Goal: Browse casually: Explore the website without a specific task or goal

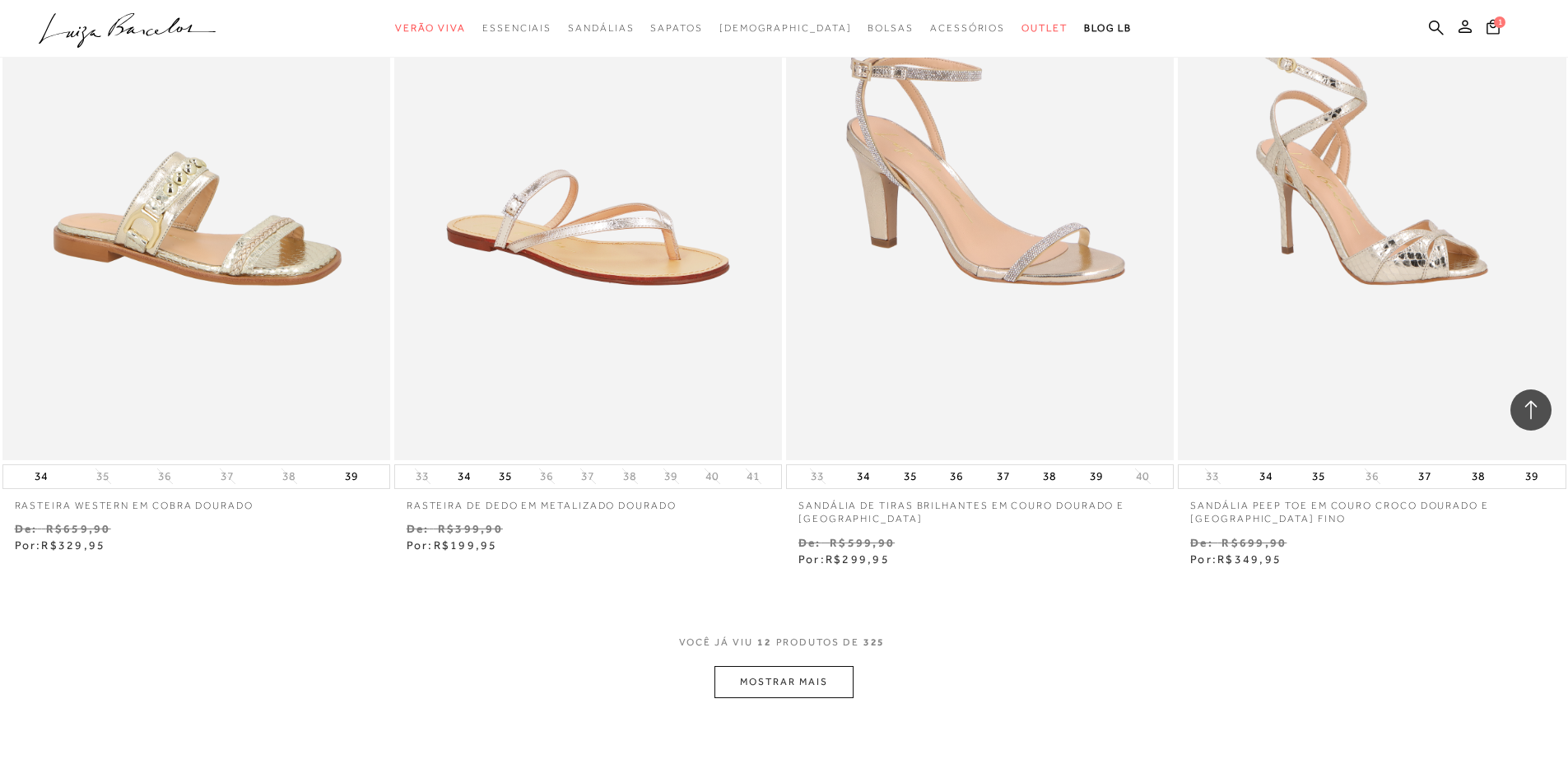
scroll to position [1650, 0]
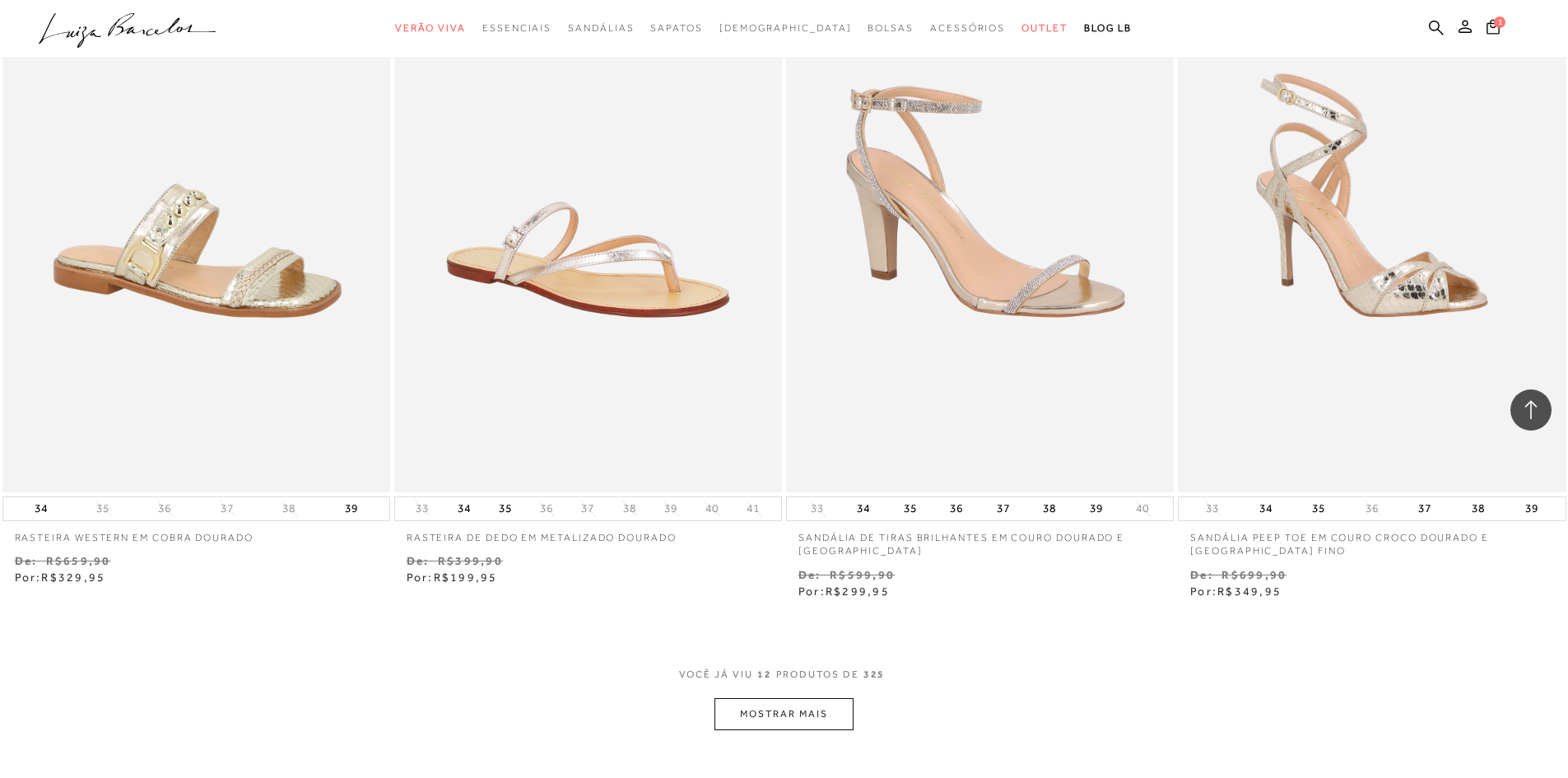
click at [771, 712] on button "MOSTRAR MAIS" at bounding box center [784, 714] width 138 height 32
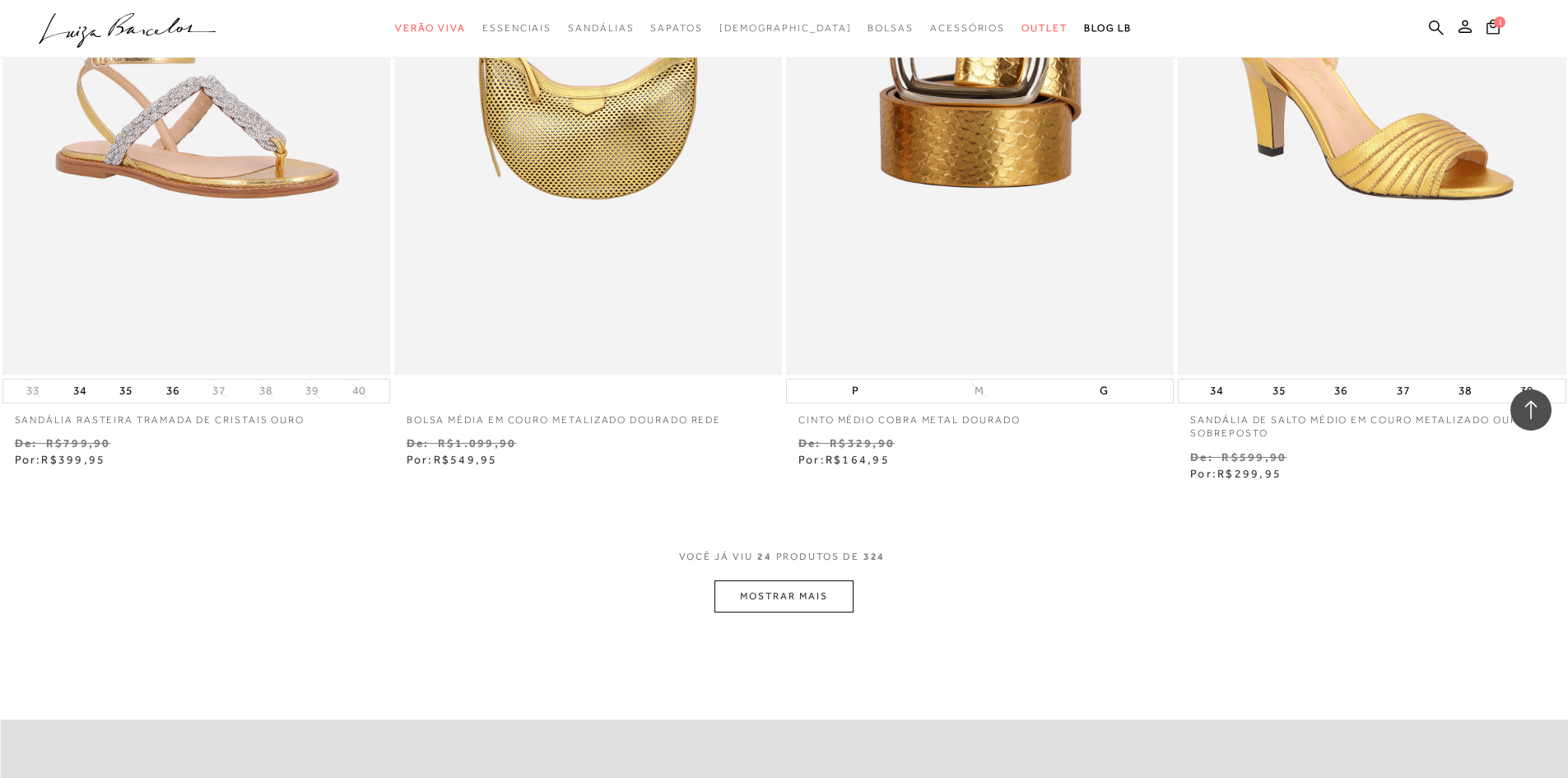
scroll to position [4120, 0]
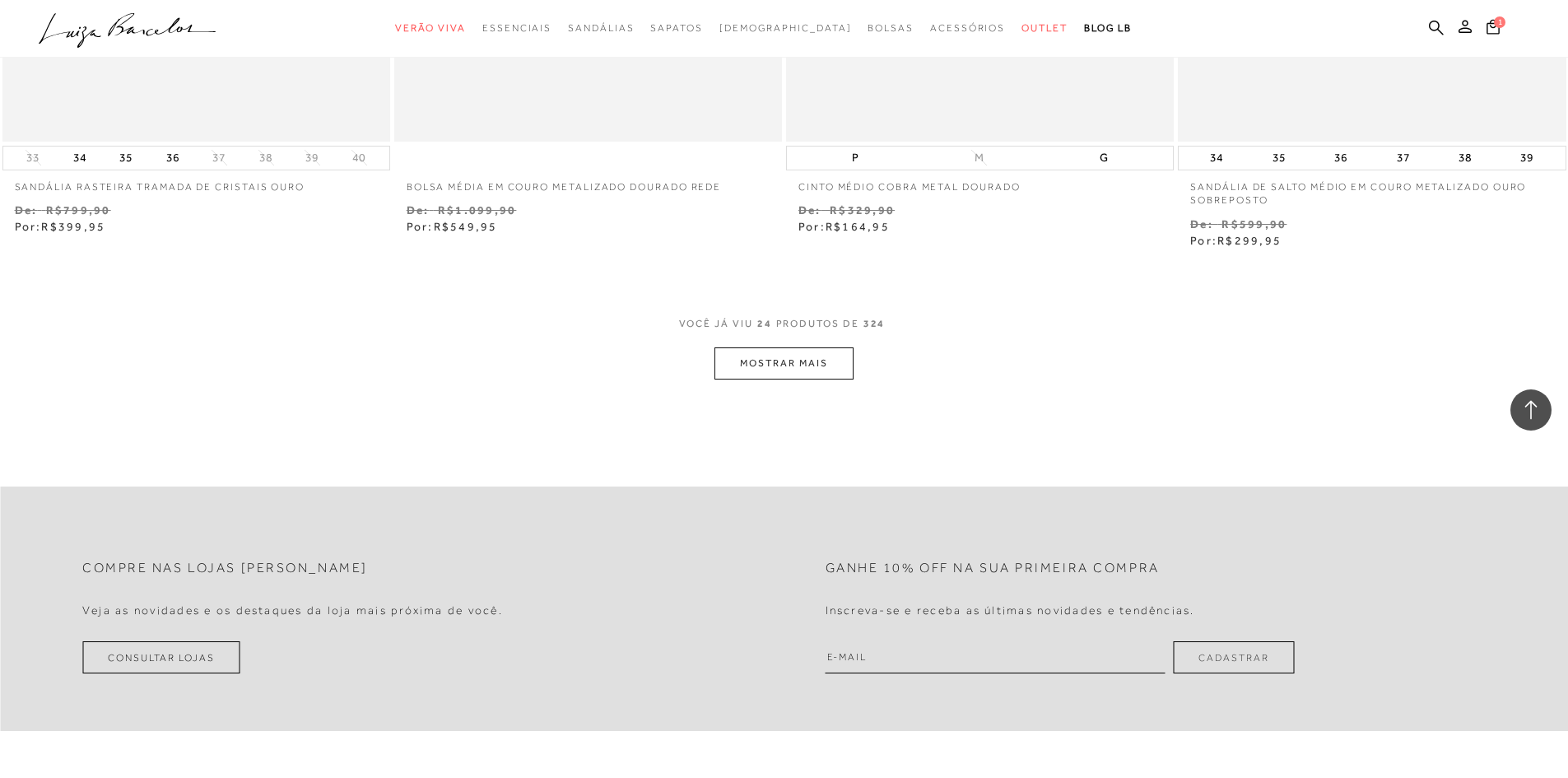
click at [784, 353] on button "MOSTRAR MAIS" at bounding box center [784, 363] width 138 height 32
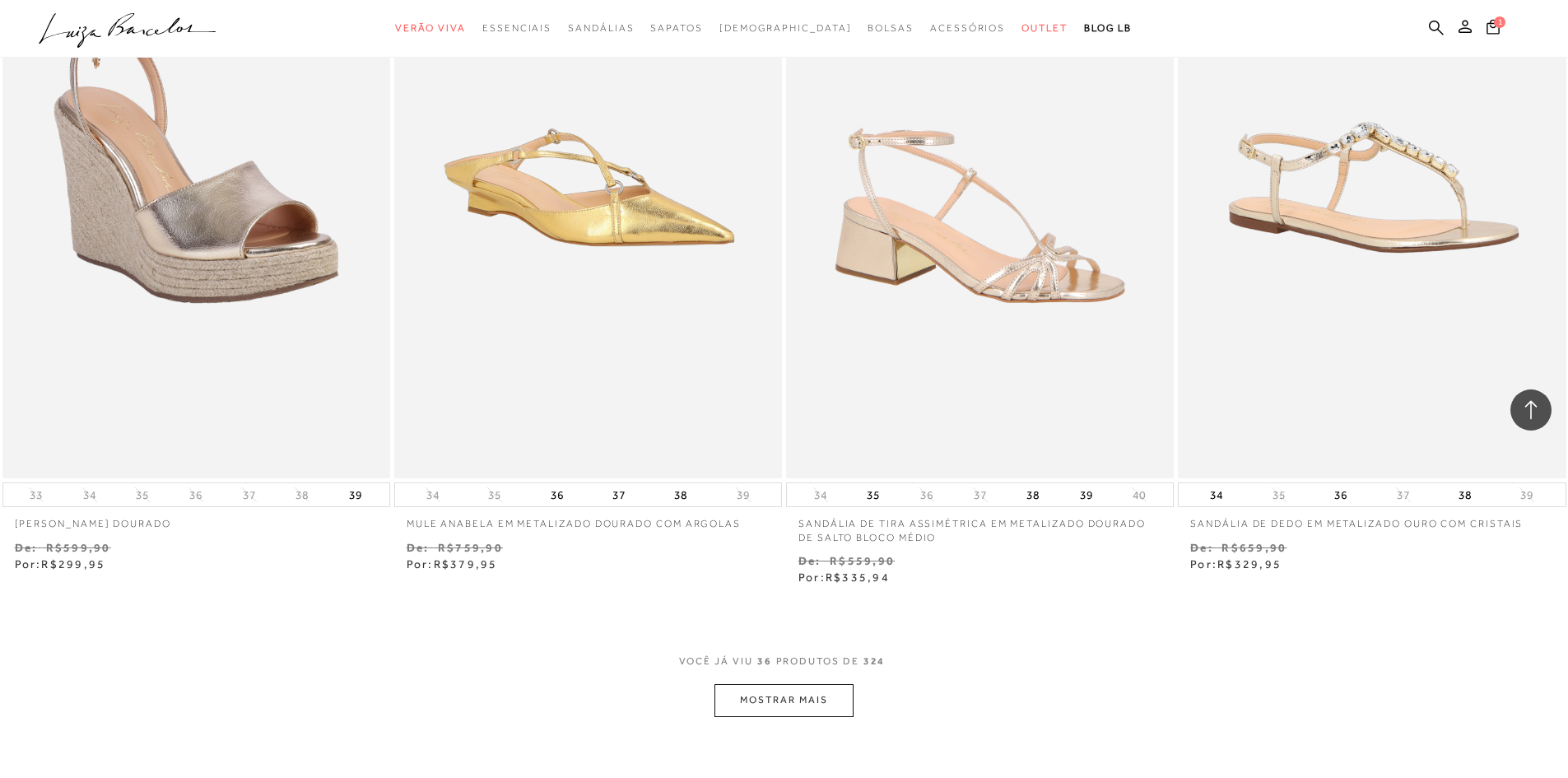
scroll to position [5931, 0]
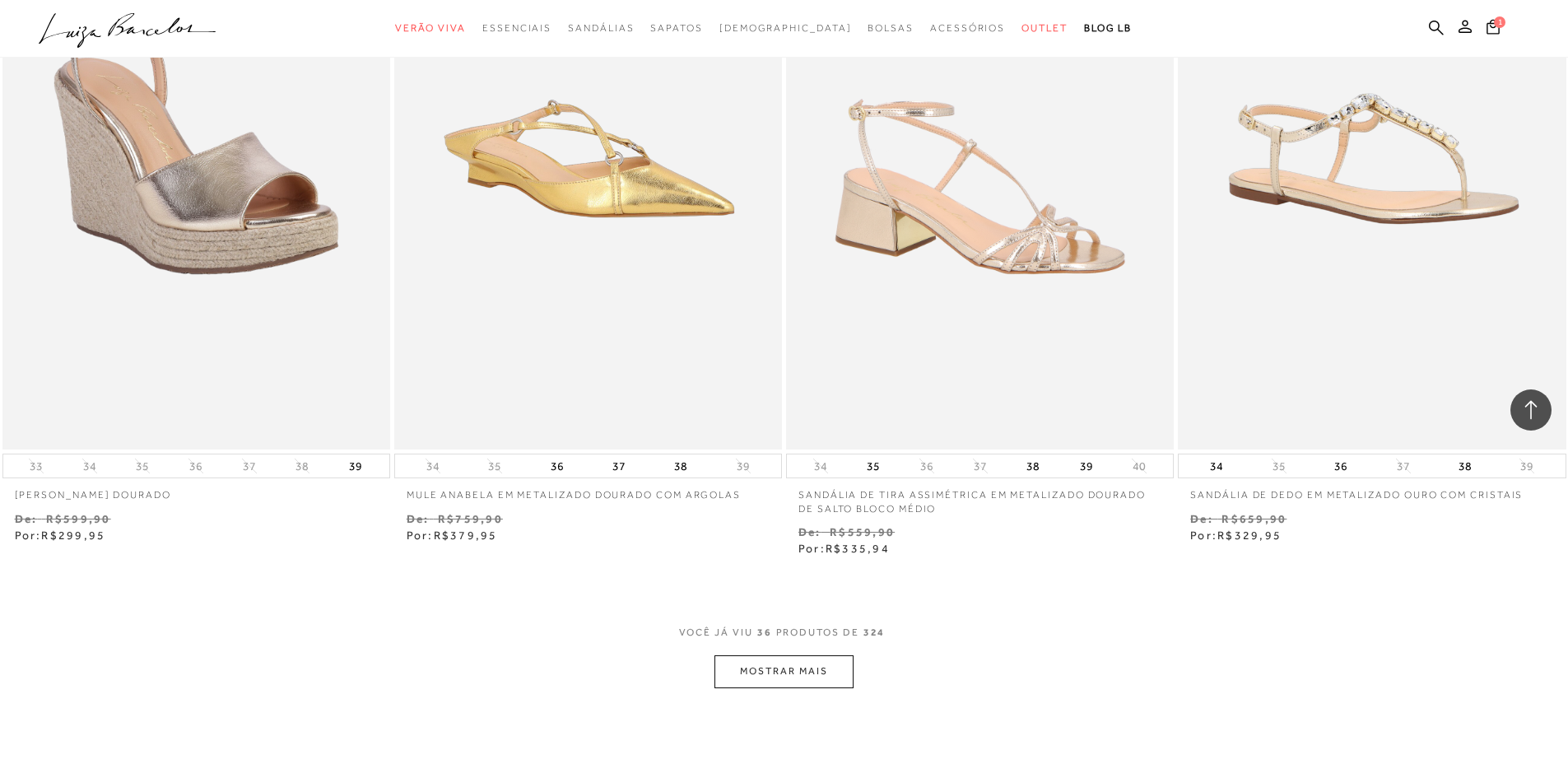
click at [760, 672] on button "MOSTRAR MAIS" at bounding box center [784, 671] width 138 height 32
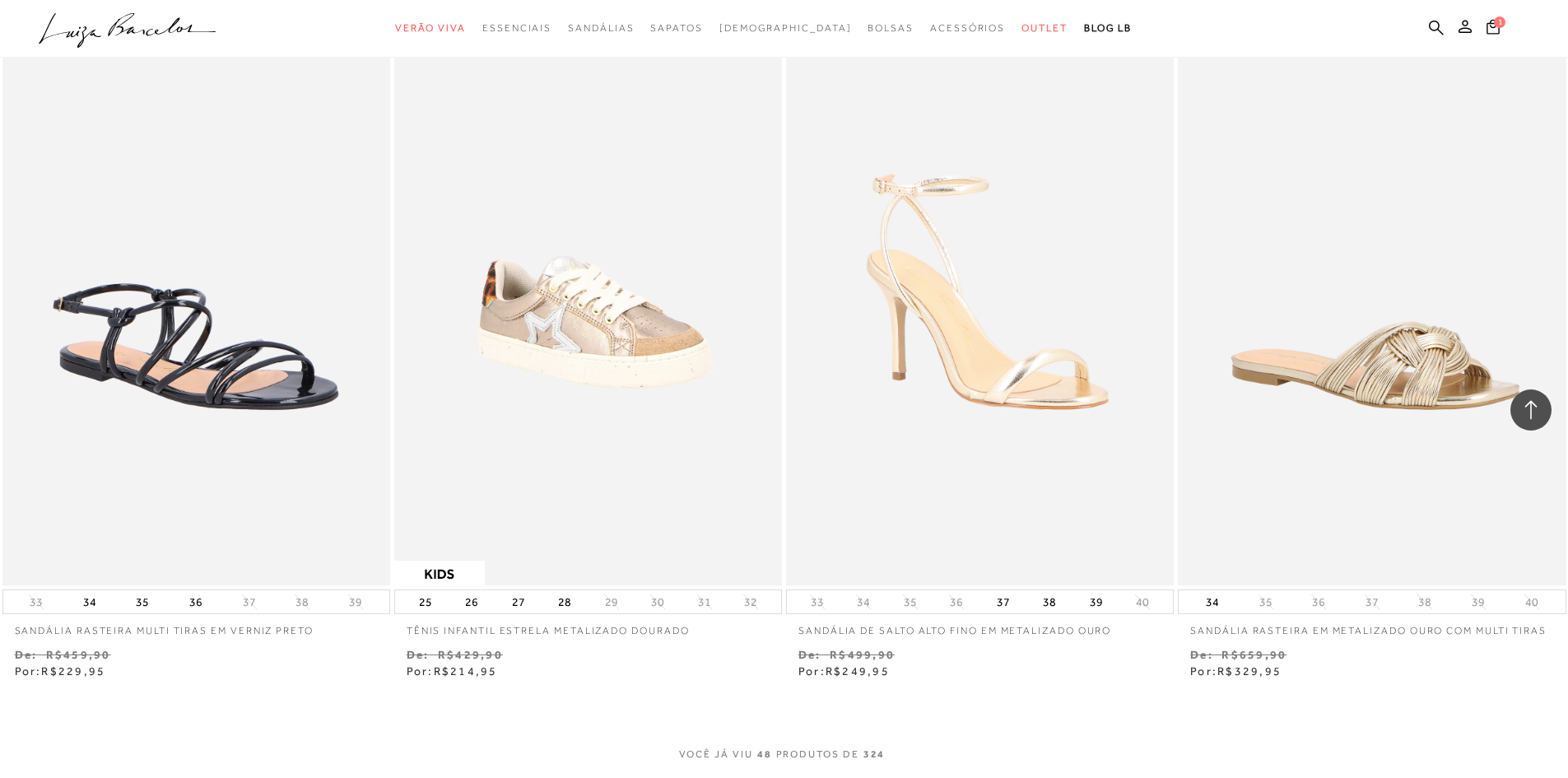
scroll to position [7988, 0]
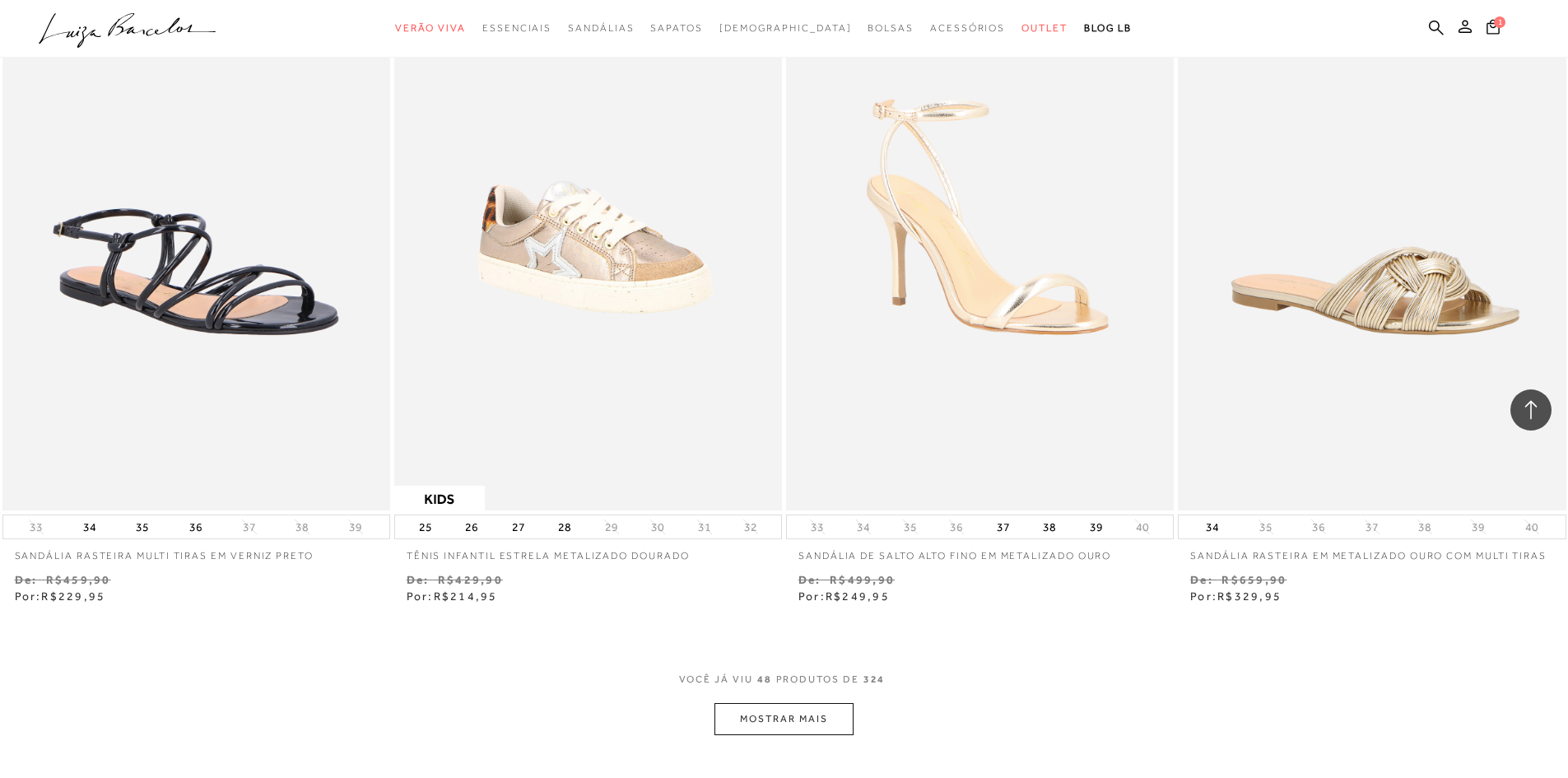
click at [811, 717] on button "MOSTRAR MAIS" at bounding box center [784, 719] width 138 height 32
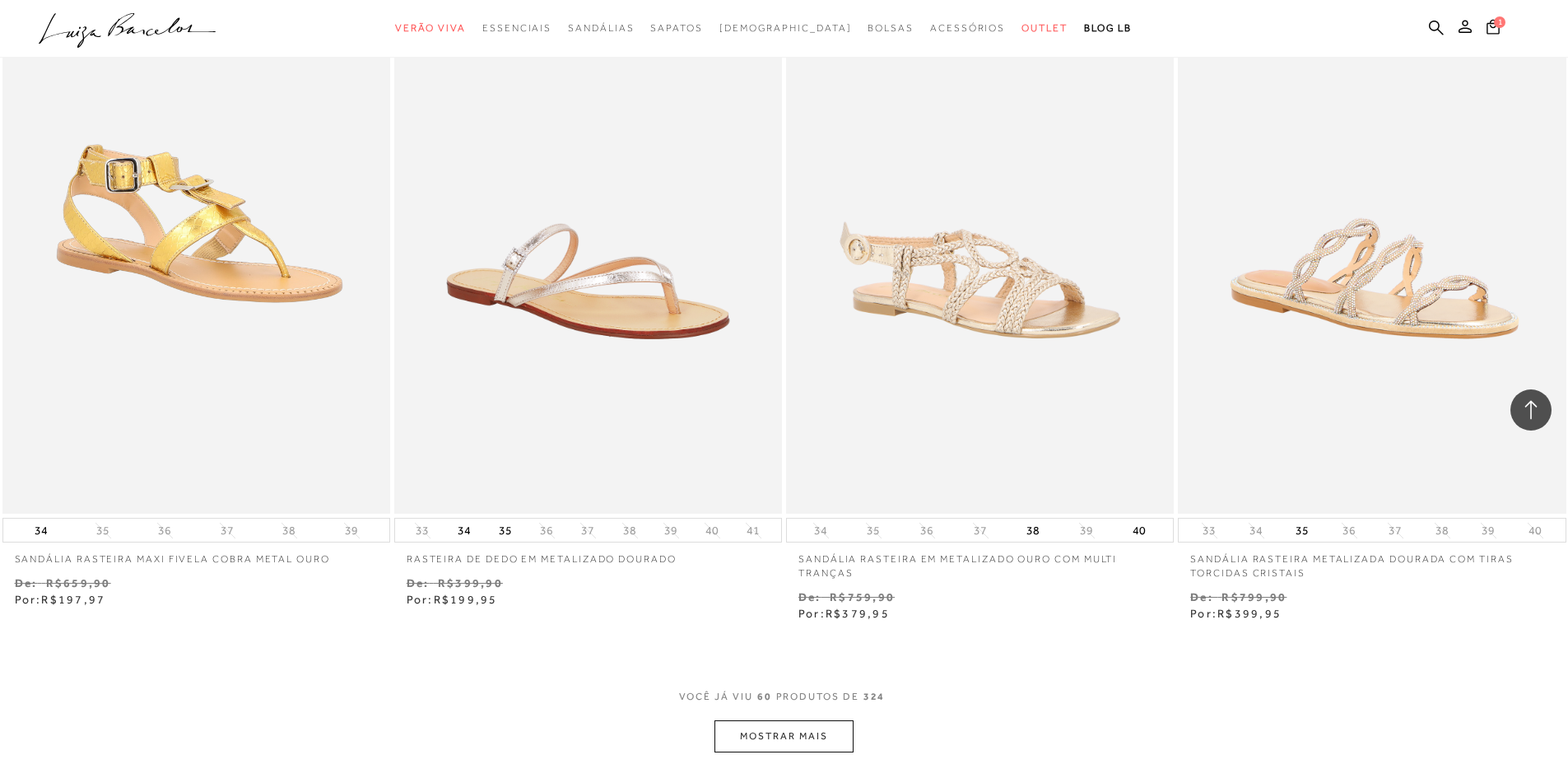
scroll to position [10211, 0]
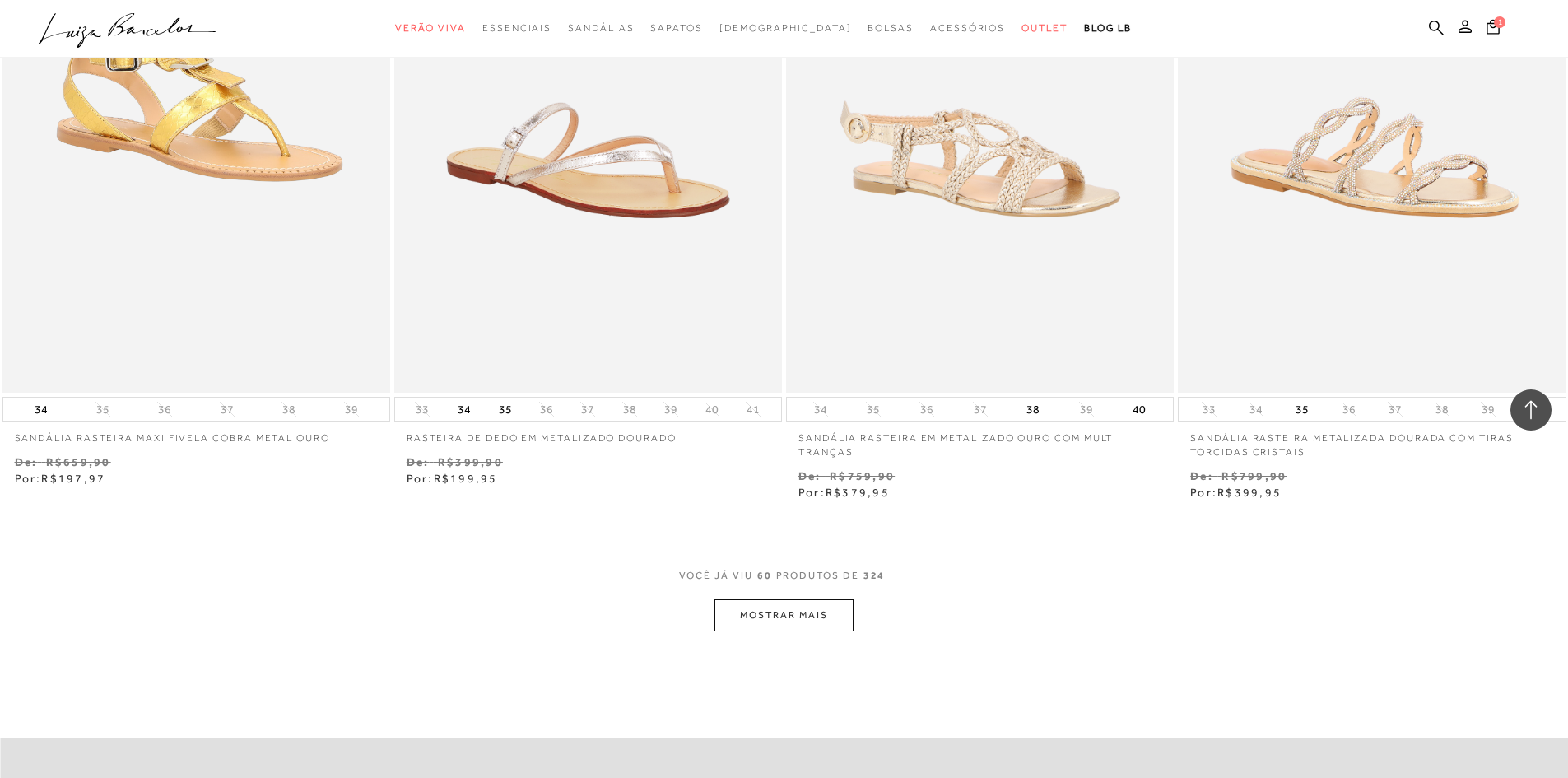
click at [799, 607] on button "MOSTRAR MAIS" at bounding box center [784, 616] width 138 height 32
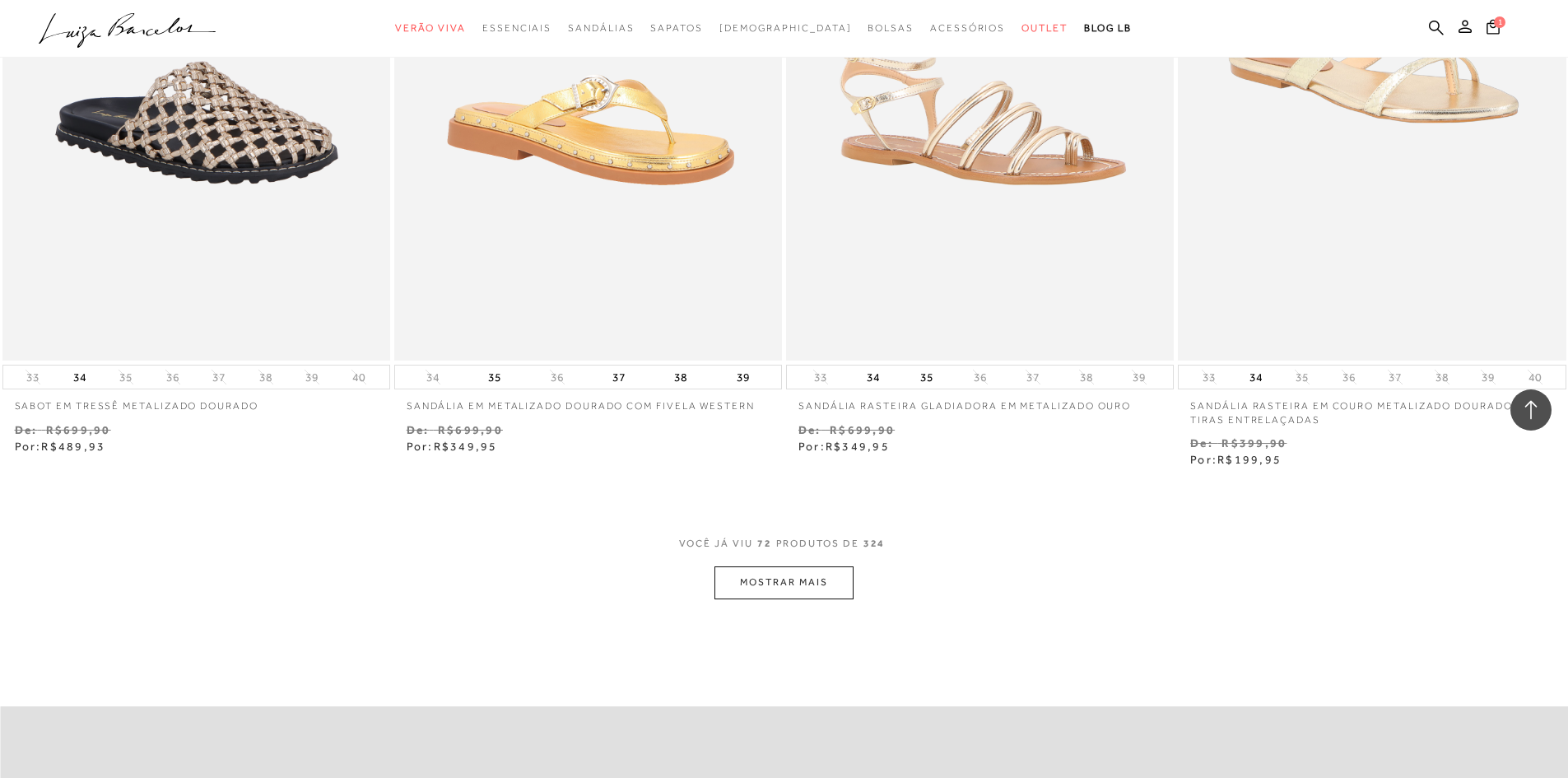
scroll to position [12351, 0]
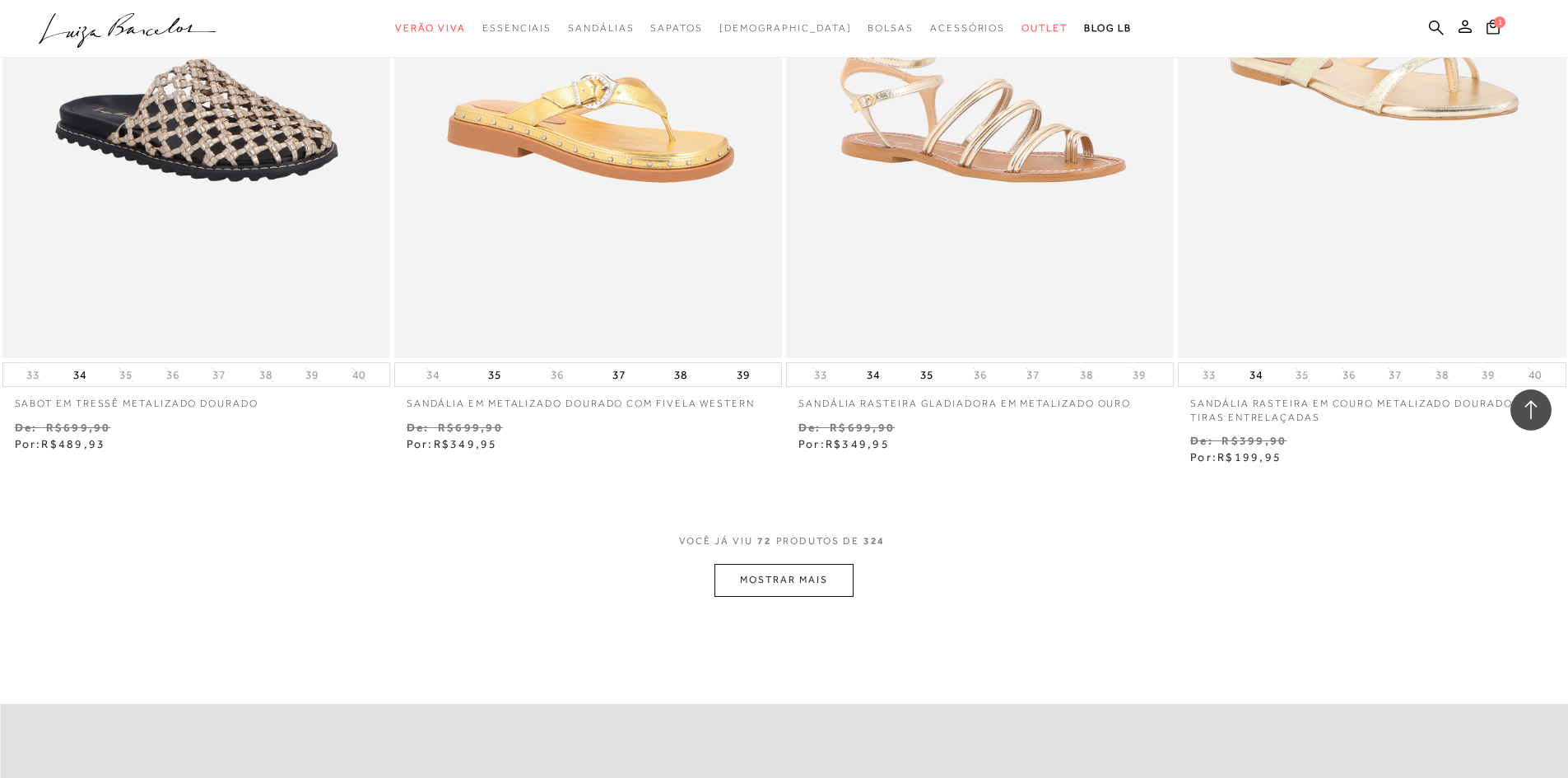
click at [749, 573] on button "MOSTRAR MAIS" at bounding box center [784, 580] width 138 height 32
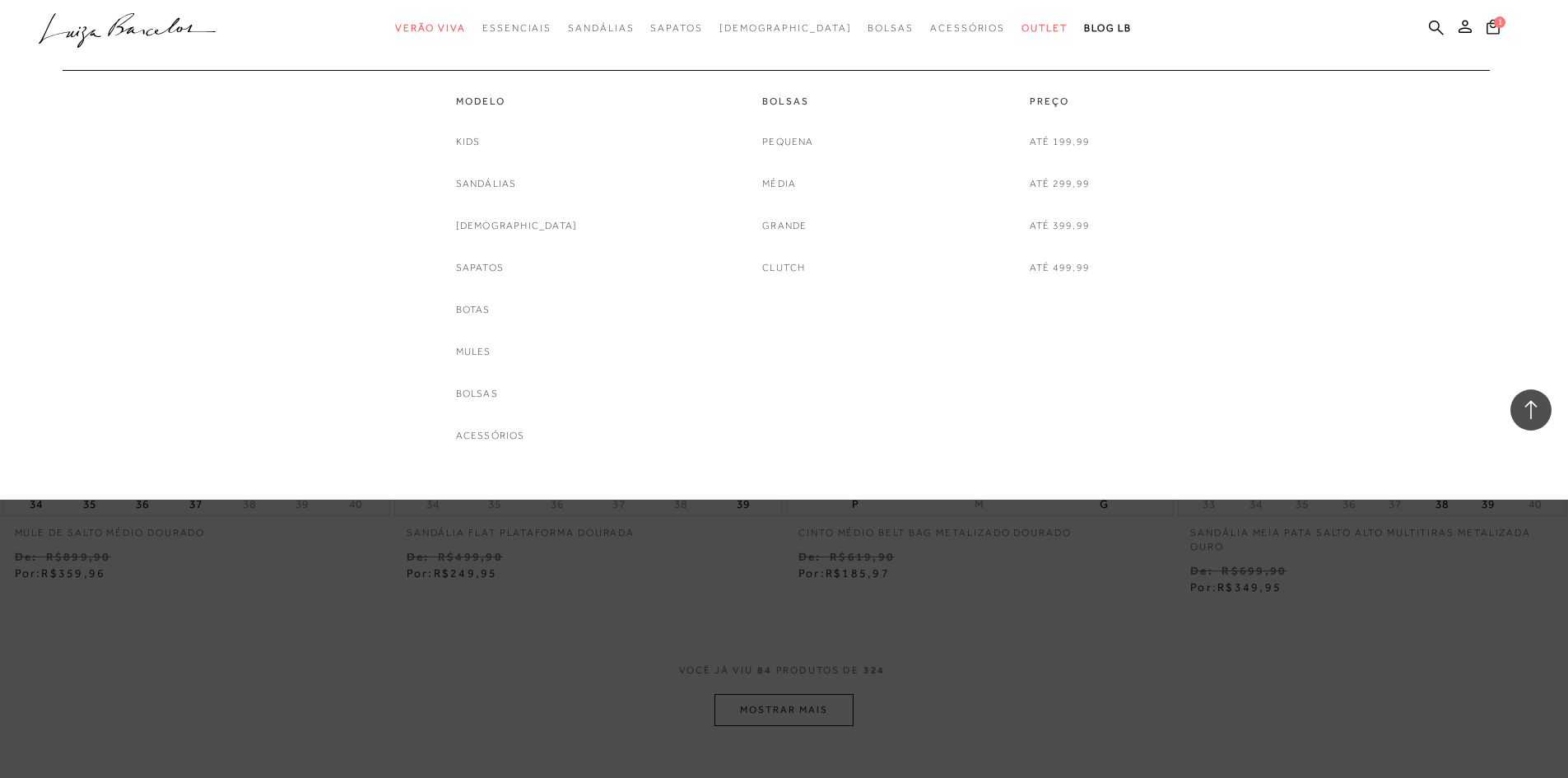
scroll to position [14491, 0]
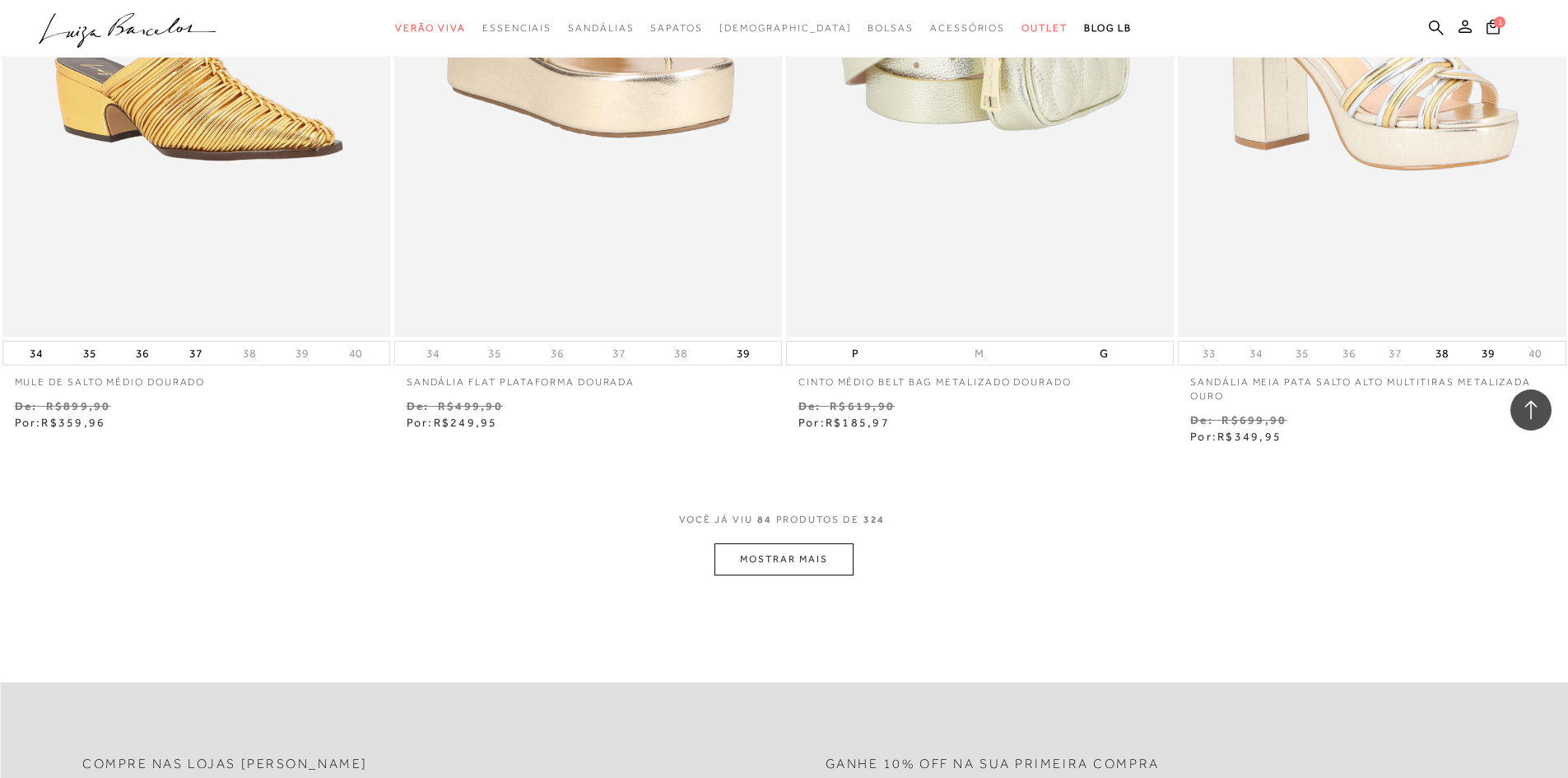
click at [802, 558] on button "MOSTRAR MAIS" at bounding box center [784, 559] width 138 height 32
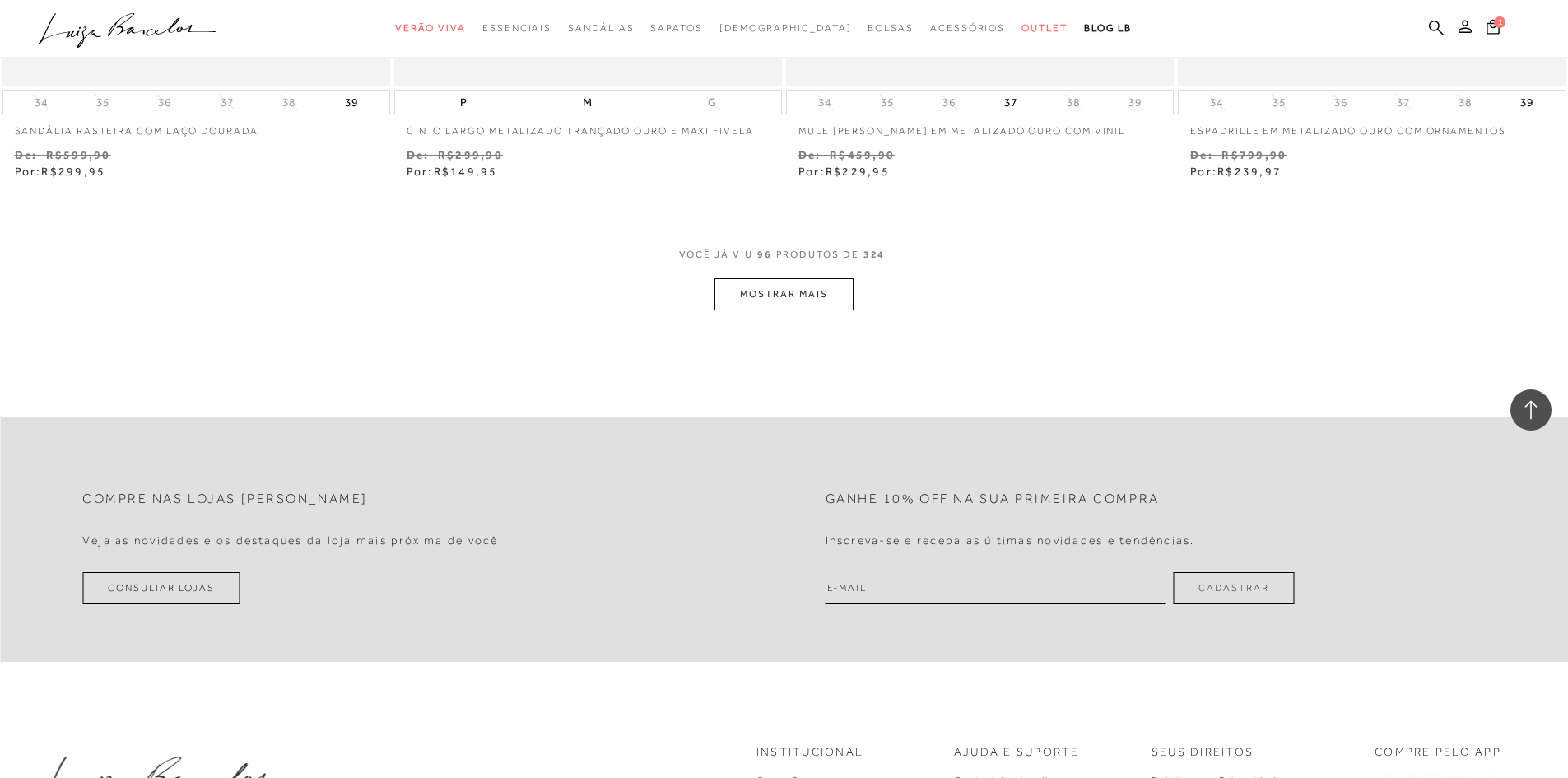
scroll to position [16878, 0]
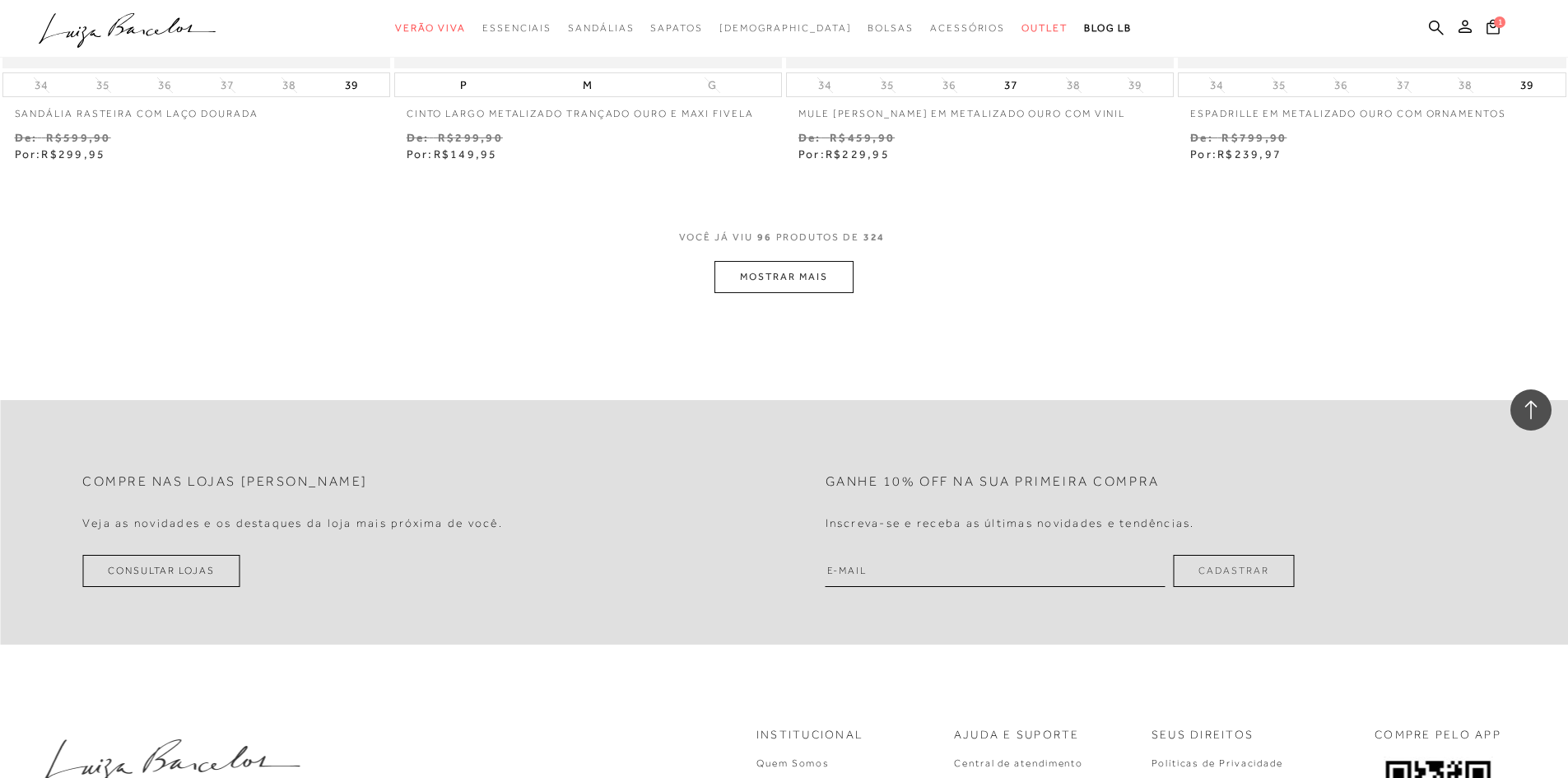
click at [798, 280] on button "MOSTRAR MAIS" at bounding box center [784, 277] width 138 height 32
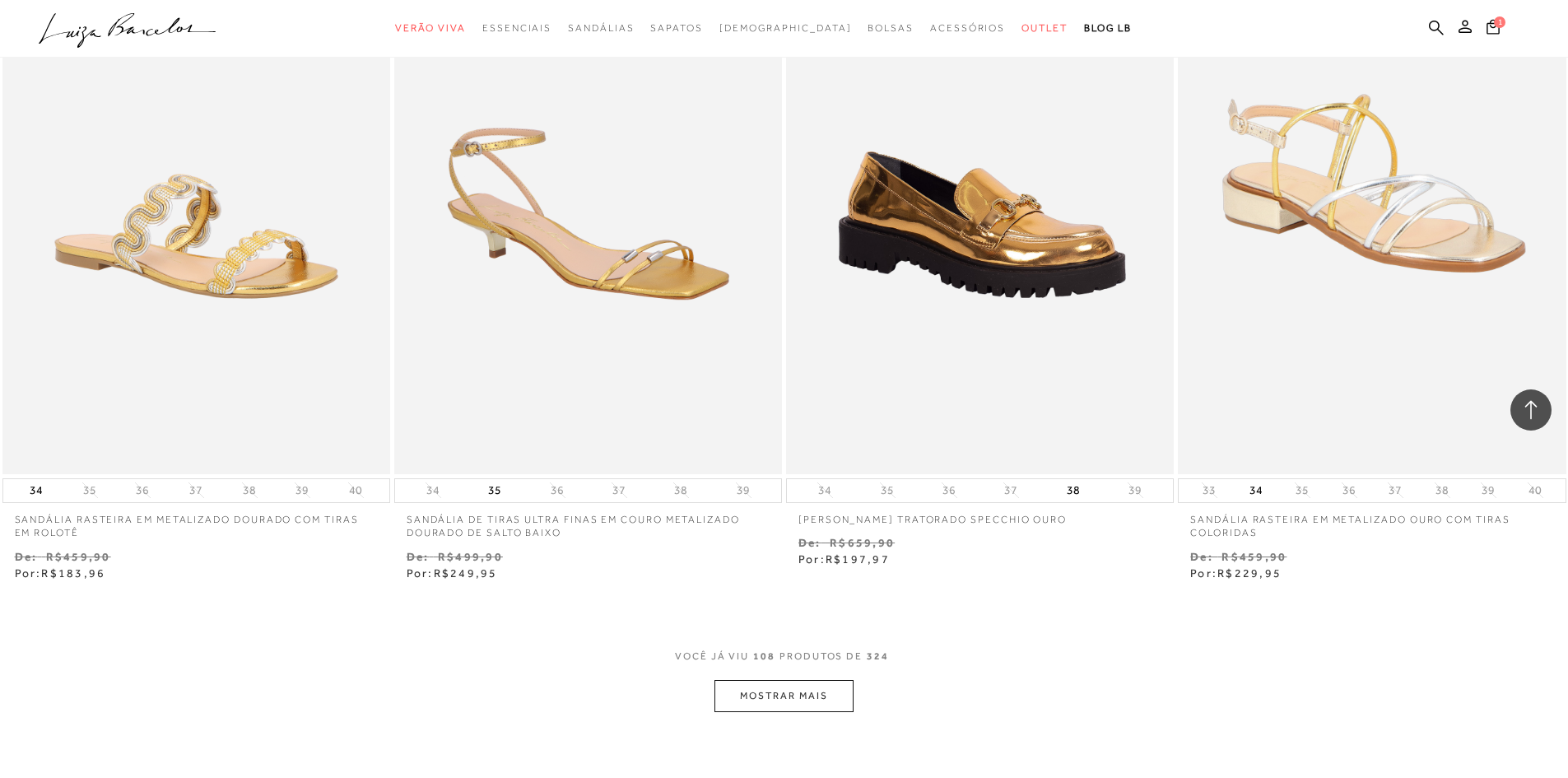
scroll to position [18606, 0]
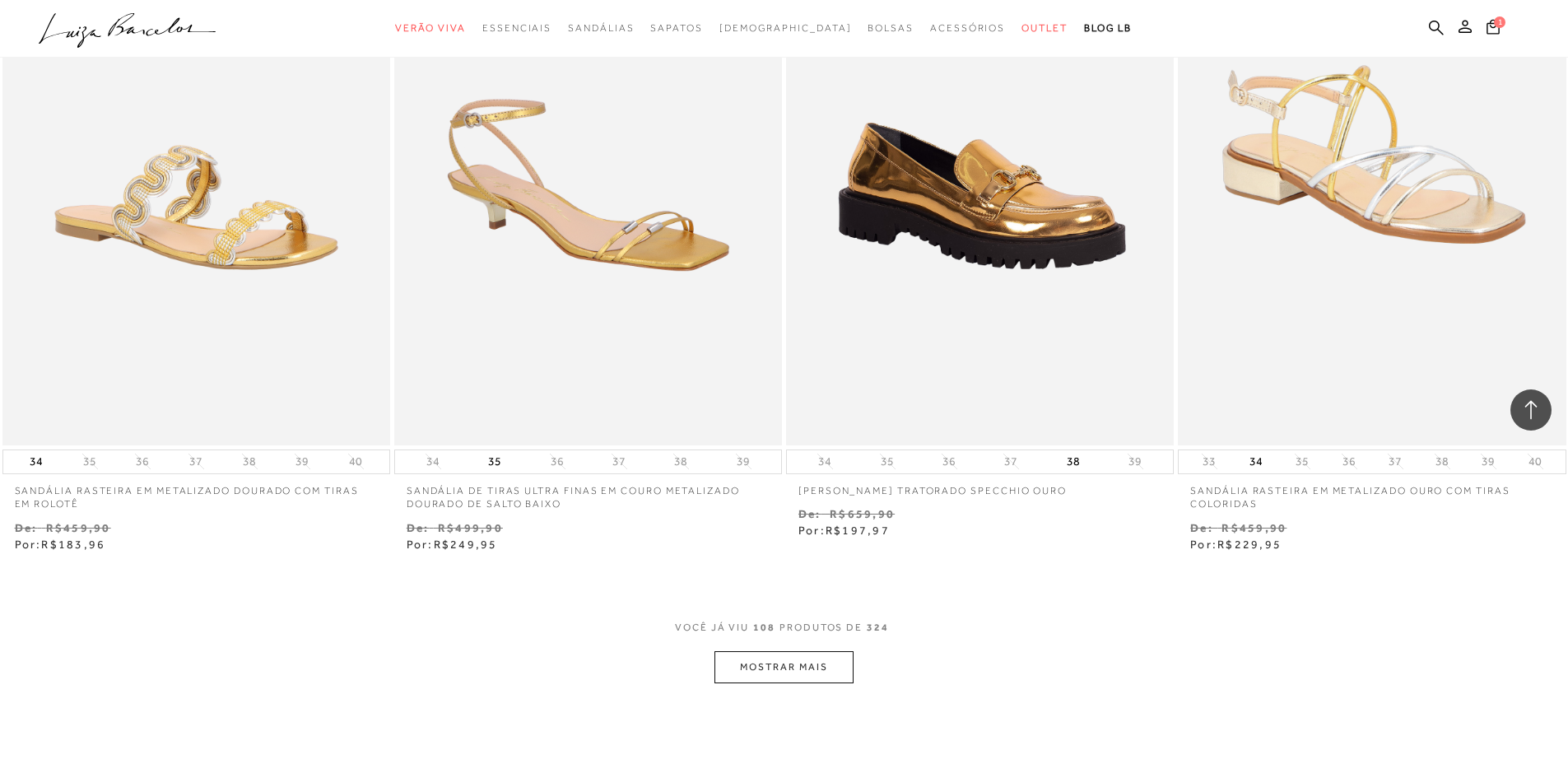
click at [767, 678] on button "MOSTRAR MAIS" at bounding box center [784, 668] width 138 height 32
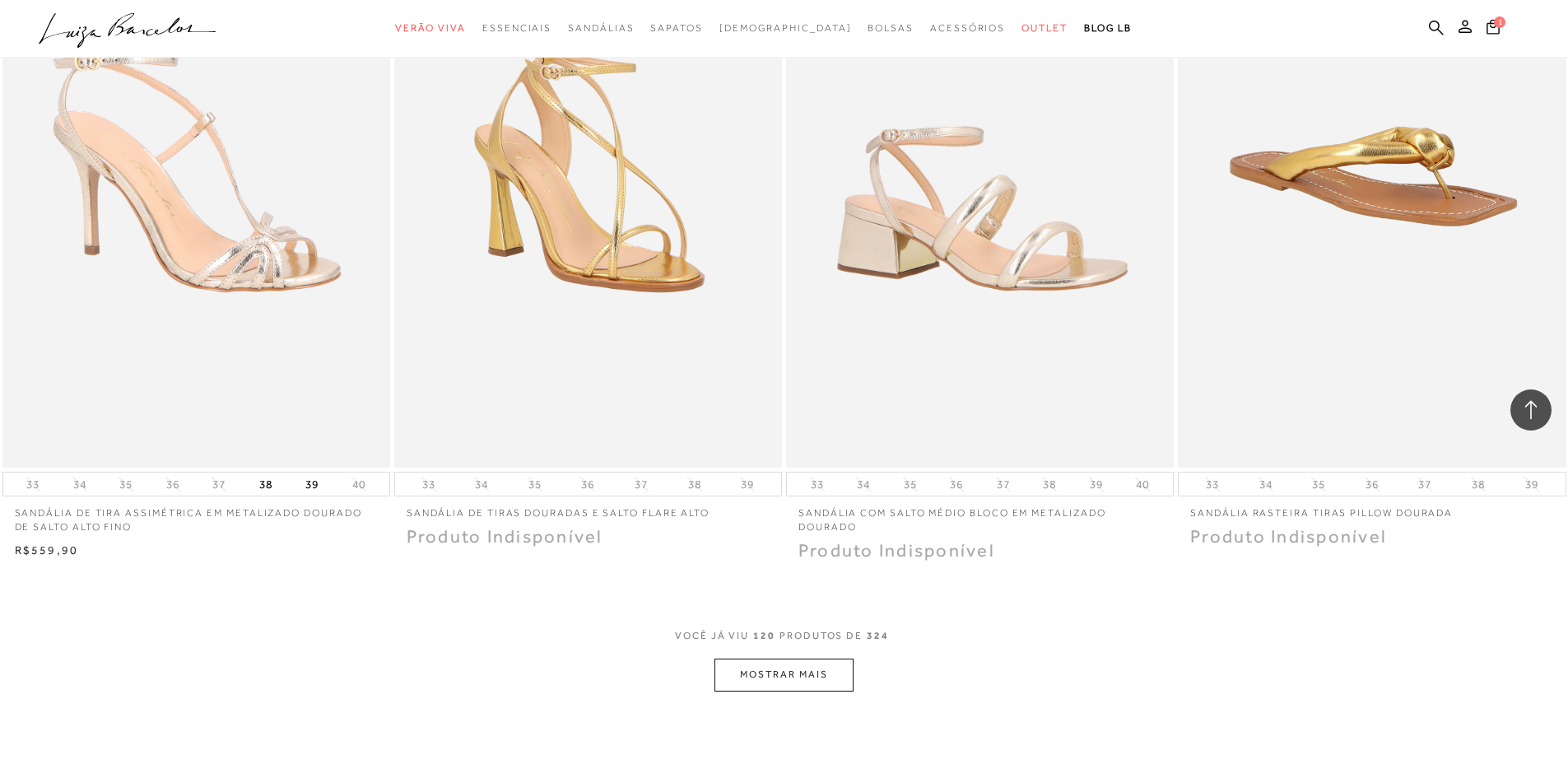
scroll to position [20747, 0]
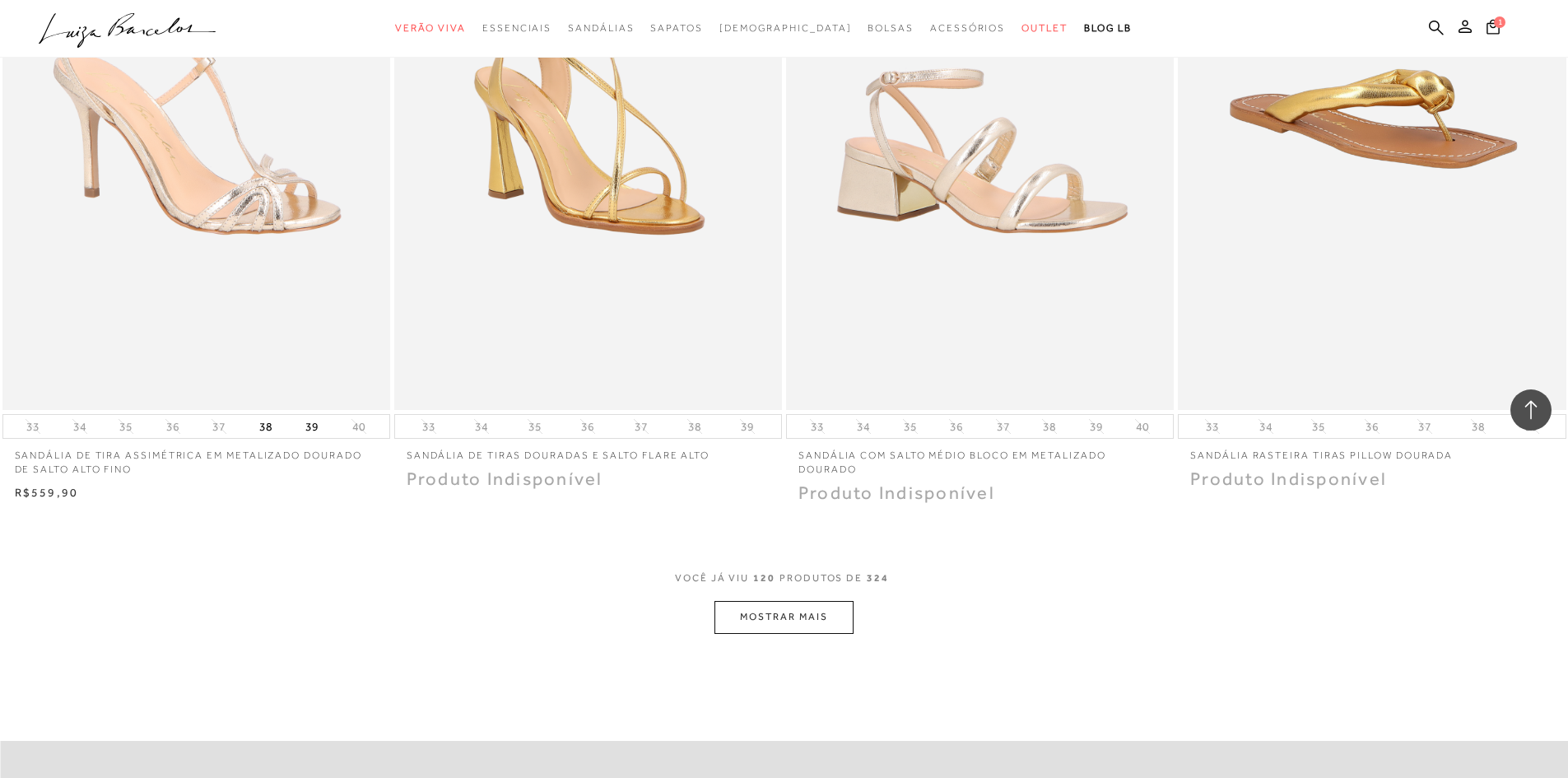
click at [807, 608] on button "MOSTRAR MAIS" at bounding box center [784, 617] width 138 height 32
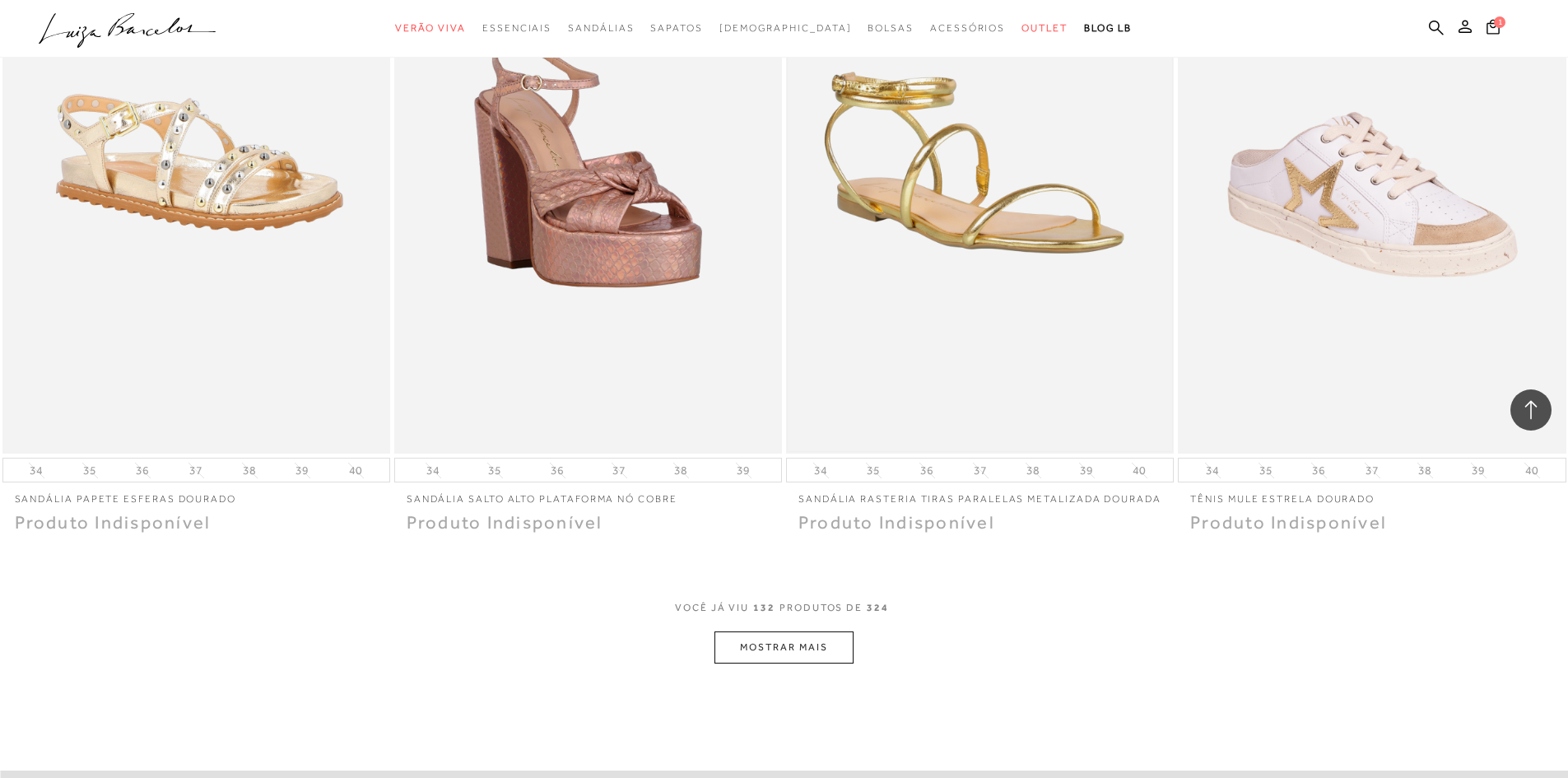
scroll to position [22804, 0]
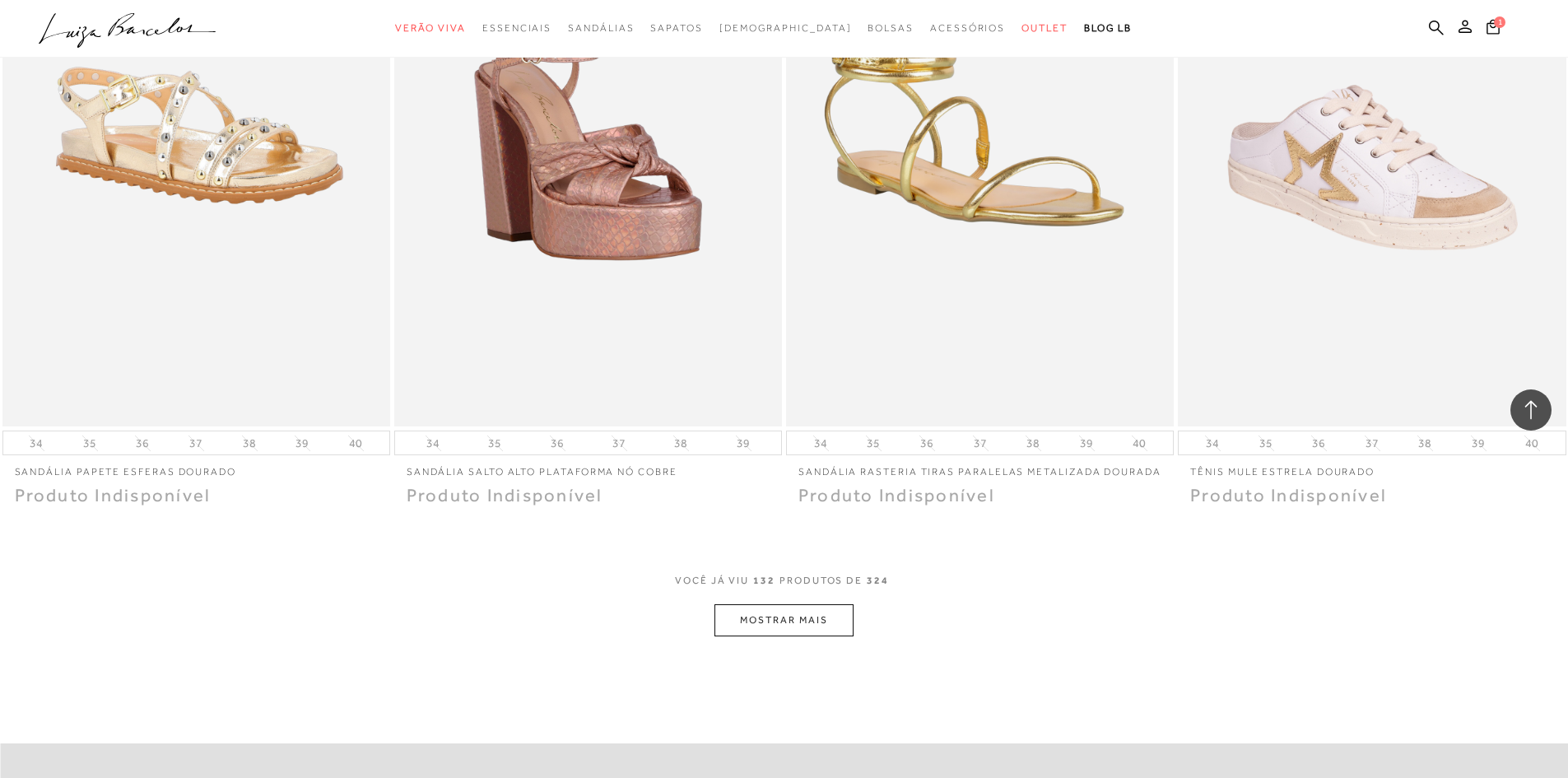
click at [821, 628] on button "MOSTRAR MAIS" at bounding box center [784, 620] width 138 height 32
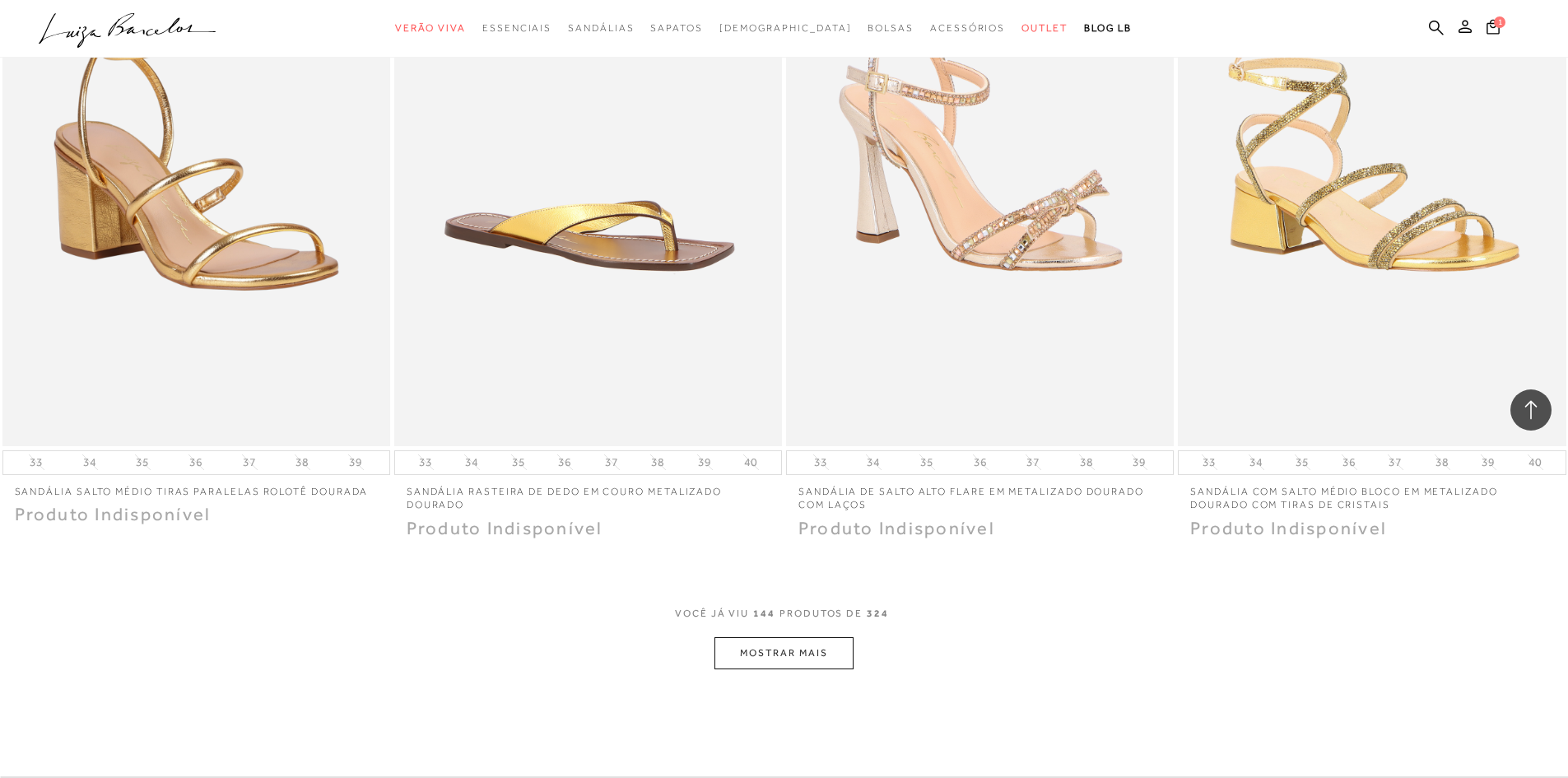
scroll to position [25110, 0]
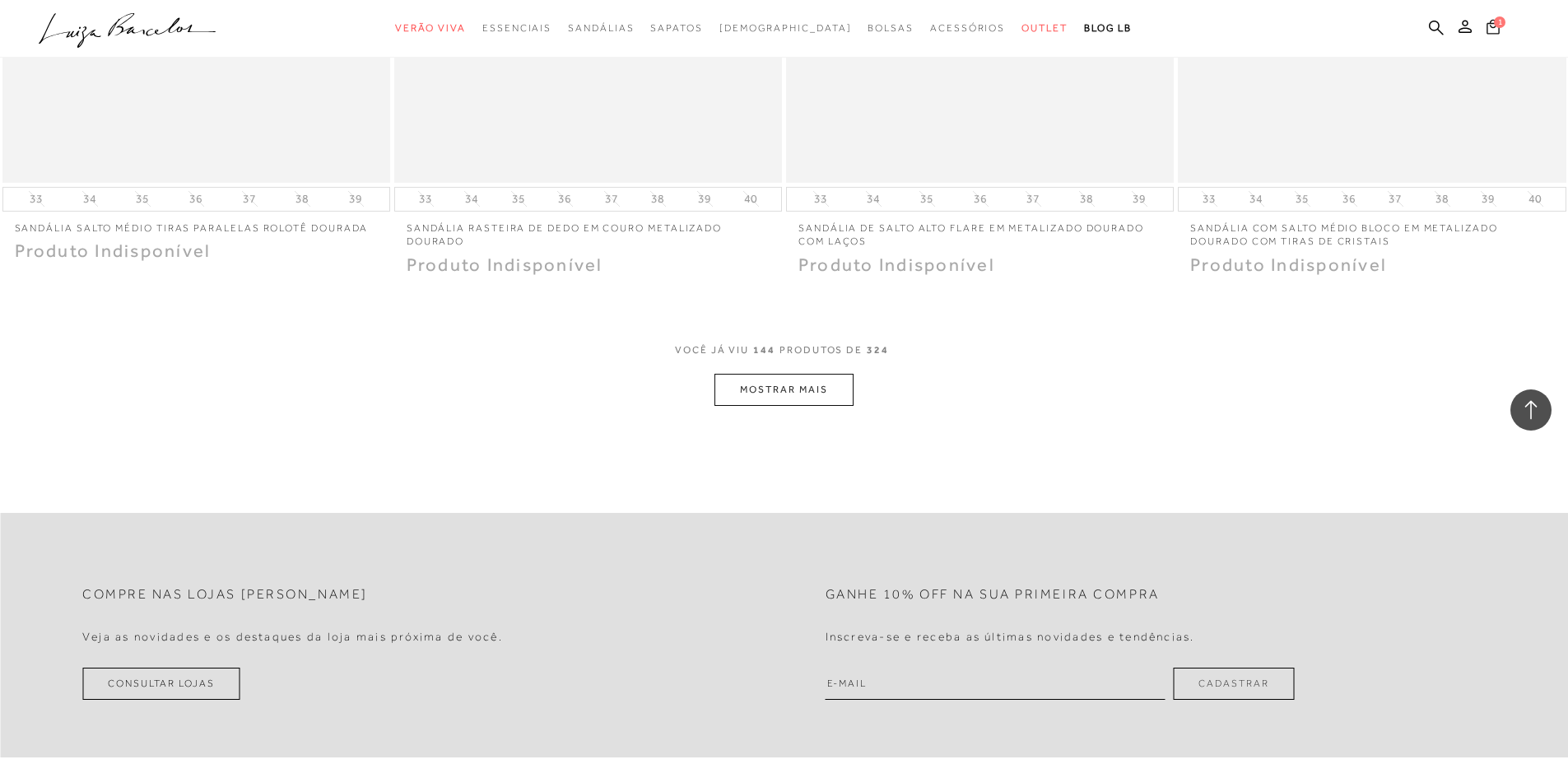
click at [1498, 28] on icon at bounding box center [1494, 26] width 13 height 15
